Goal: Task Accomplishment & Management: Use online tool/utility

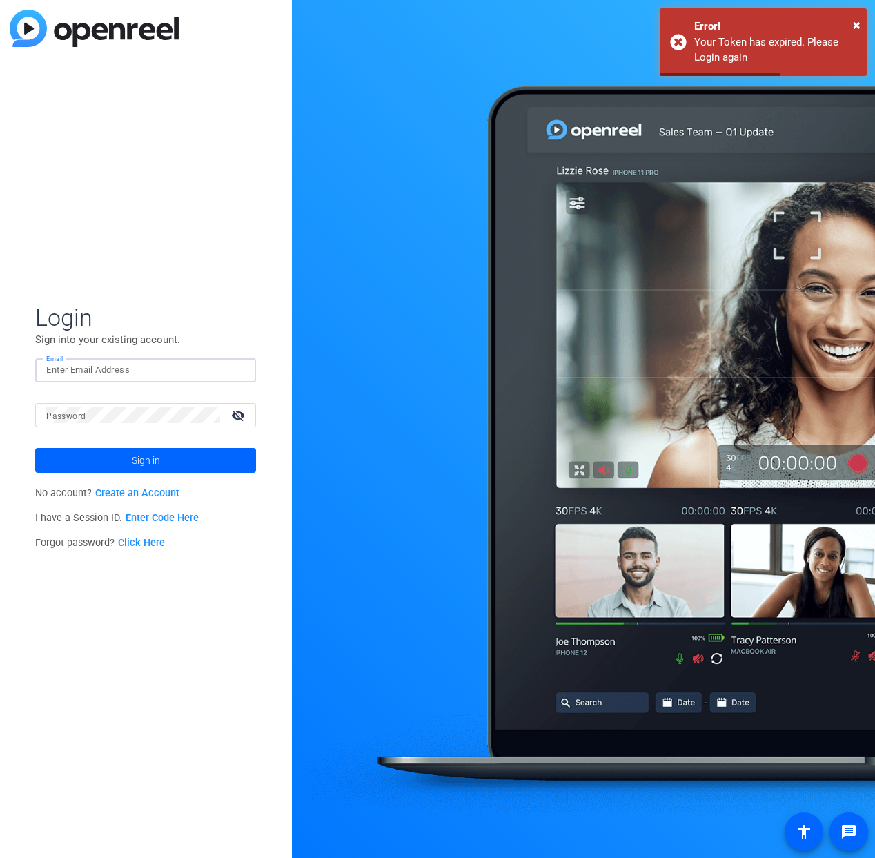
type input "[PERSON_NAME][EMAIL_ADDRESS][PERSON_NAME][DOMAIN_NAME]"
click at [146, 460] on button "Sign in" at bounding box center [145, 460] width 221 height 25
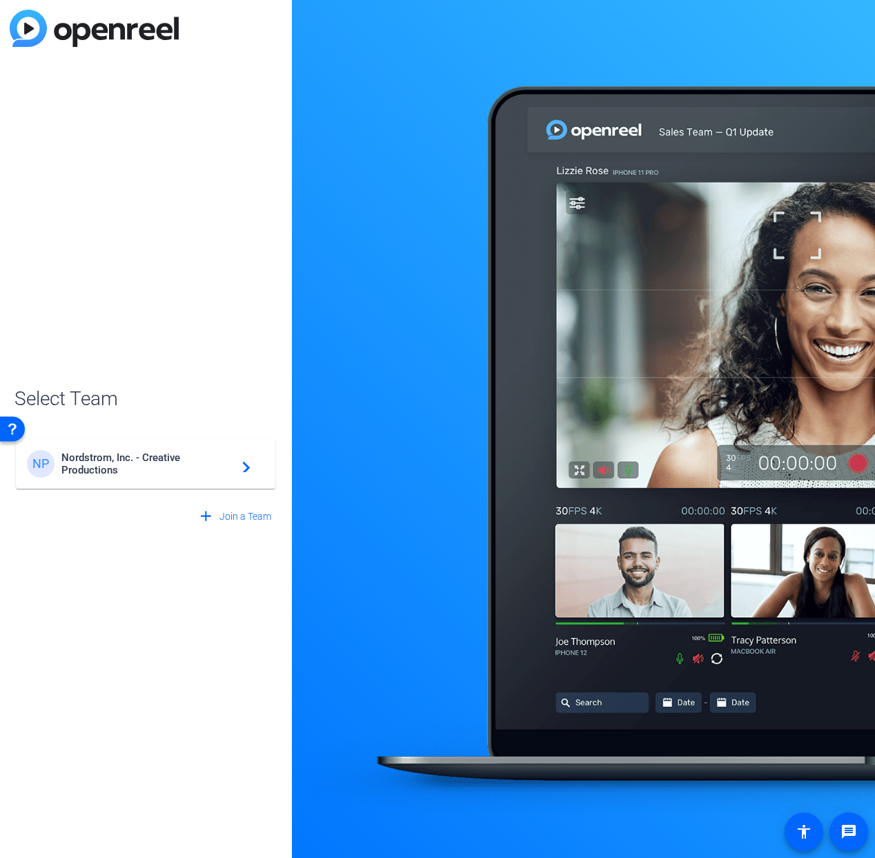
click at [175, 472] on span "Nordstrom, Inc. - Creative Productions" at bounding box center [147, 463] width 173 height 25
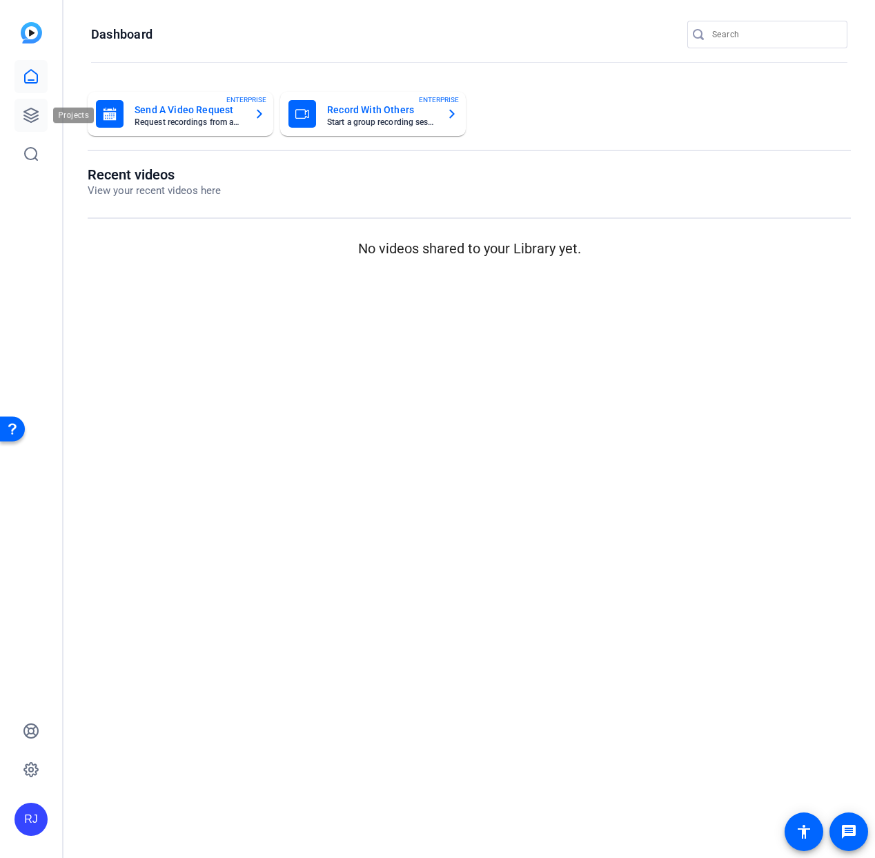
click at [34, 119] on icon at bounding box center [31, 115] width 17 height 17
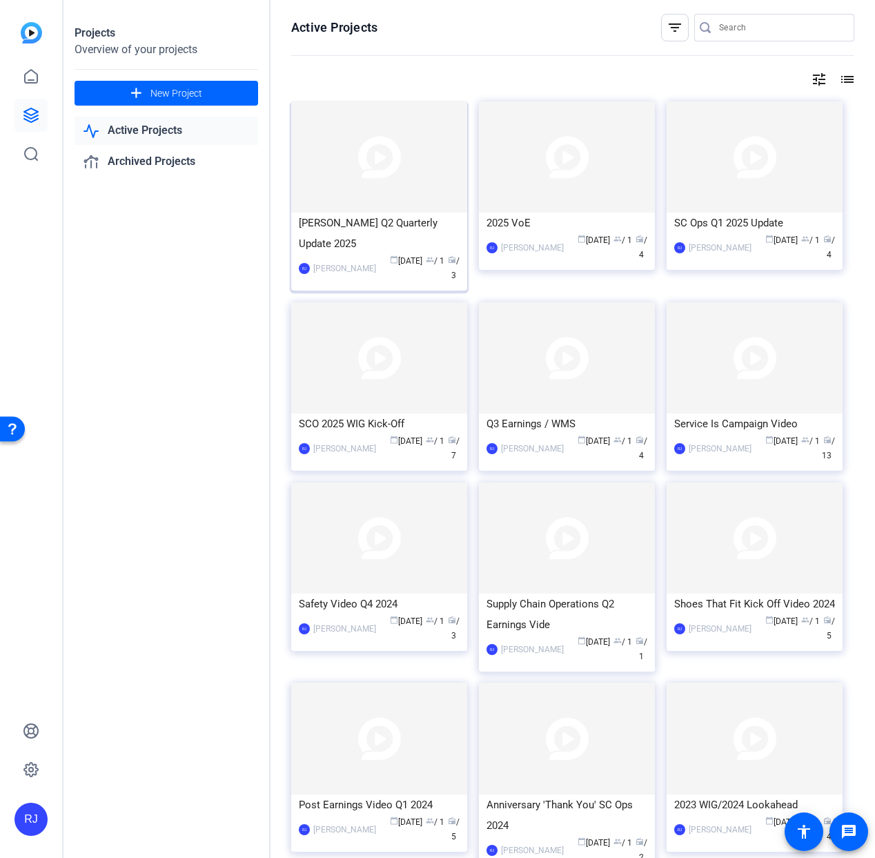
click at [400, 256] on span "calendar_today [DATE]" at bounding box center [406, 261] width 32 height 10
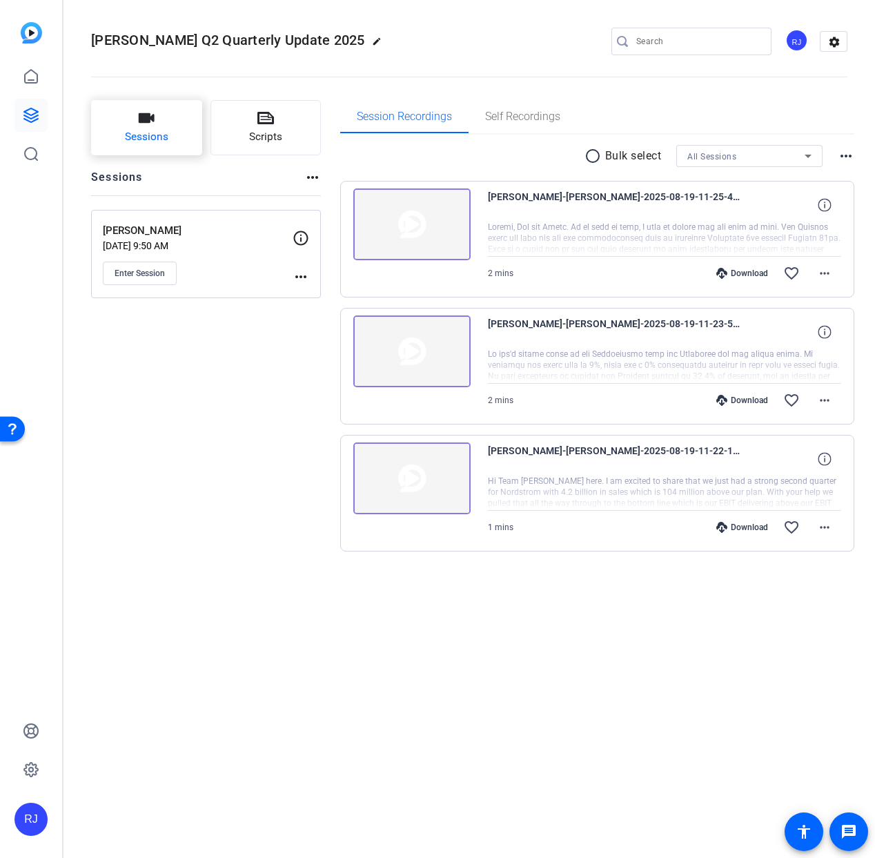
click at [153, 139] on span "Sessions" at bounding box center [146, 137] width 43 height 16
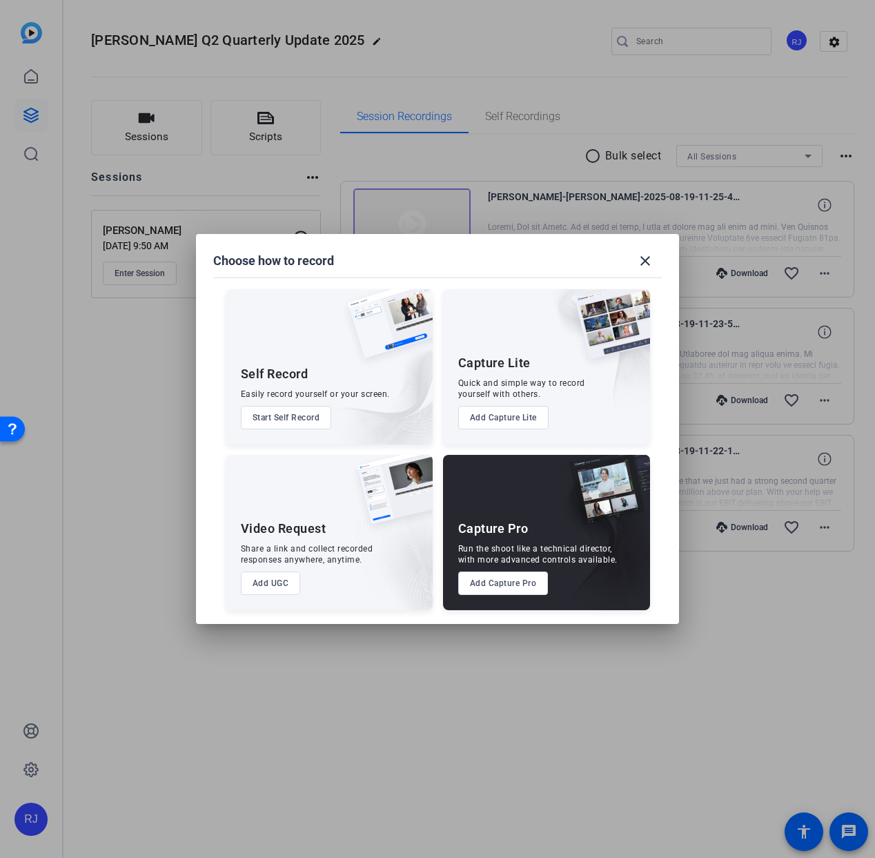
click at [268, 580] on button "Add UGC" at bounding box center [271, 583] width 60 height 23
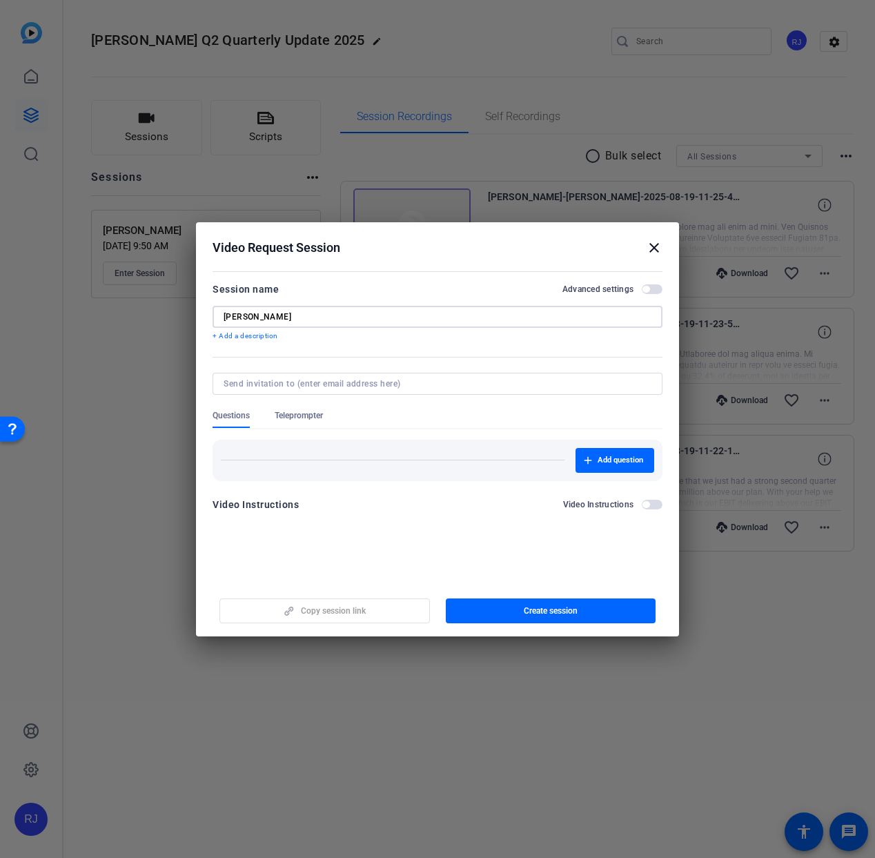
type input "[PERSON_NAME]"
paste input "[PERSON_NAME][EMAIL_ADDRESS][DOMAIN_NAME]"
type input "[PERSON_NAME][EMAIL_ADDRESS][DOMAIN_NAME]"
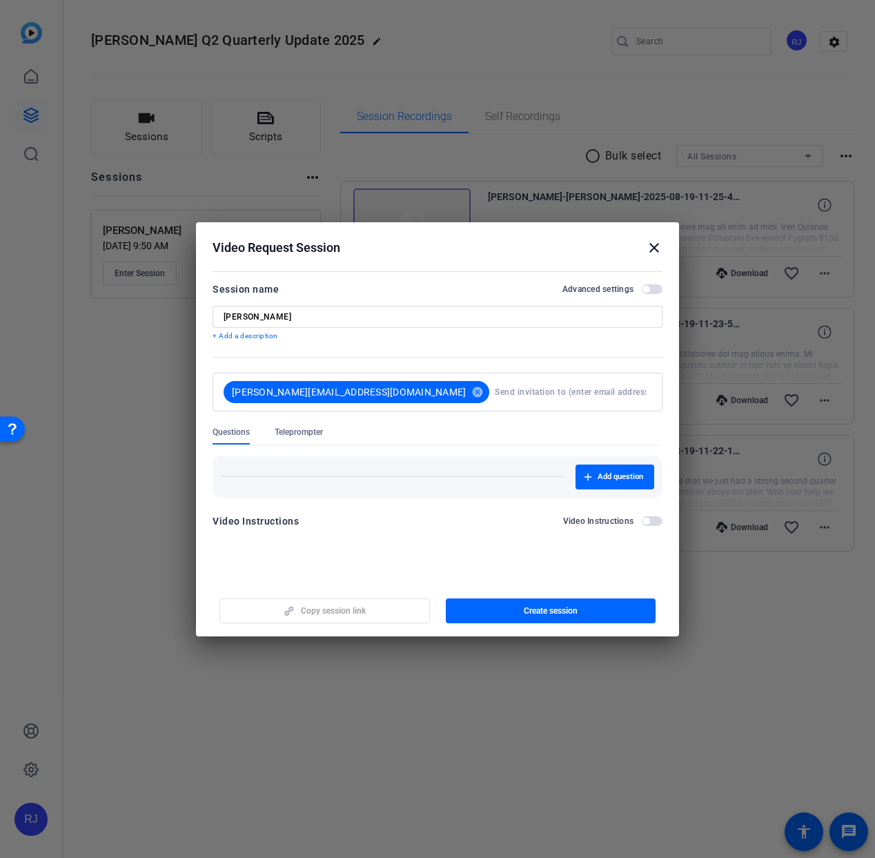
click at [643, 507] on form "Session name Advanced settings [PERSON_NAME] + Add a description [PERSON_NAME][…" at bounding box center [438, 409] width 450 height 257
click at [651, 523] on span "button" at bounding box center [652, 521] width 21 height 10
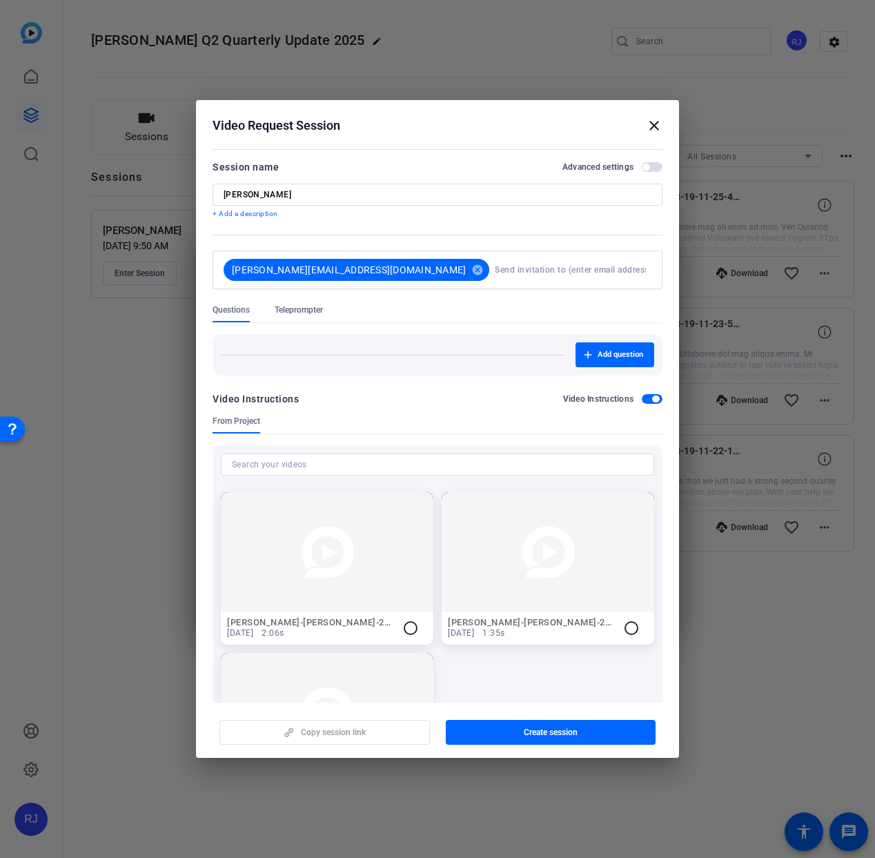
click at [642, 400] on span "button" at bounding box center [652, 399] width 21 height 10
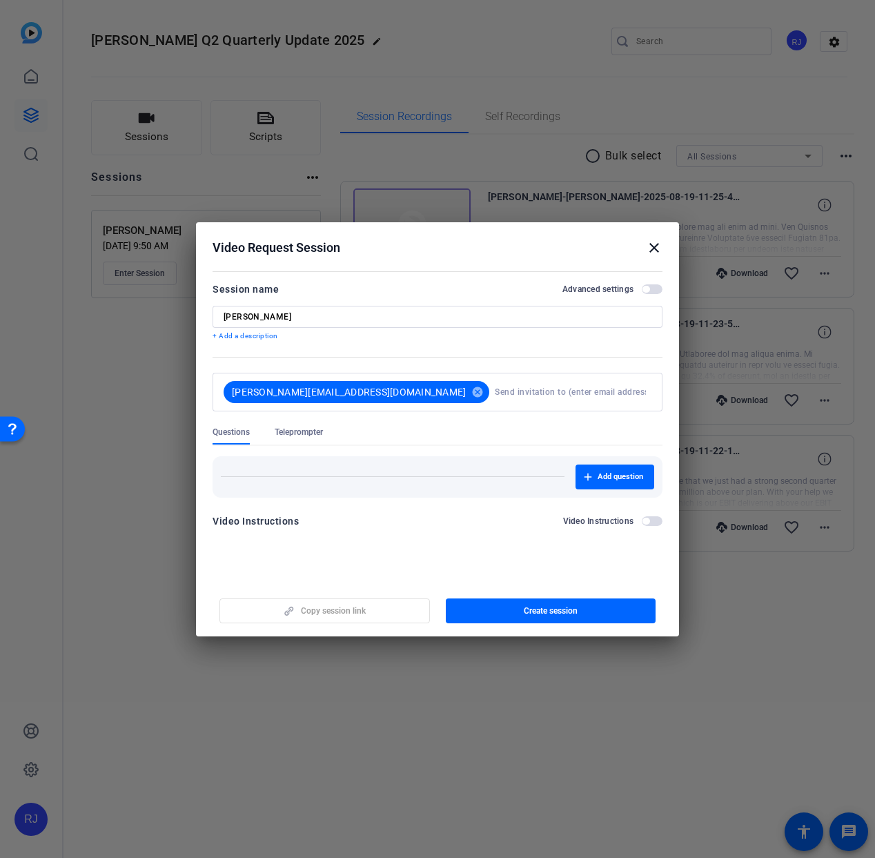
drag, startPoint x: 861, startPoint y: 546, endPoint x: 13, endPoint y: 204, distance: 914.8
click at [191, 0] on html "Accessibility Screen-Reader Guide, Feedback, and Issue Reporting | New window R…" at bounding box center [437, 429] width 875 height 858
